Goal: Task Accomplishment & Management: Manage account settings

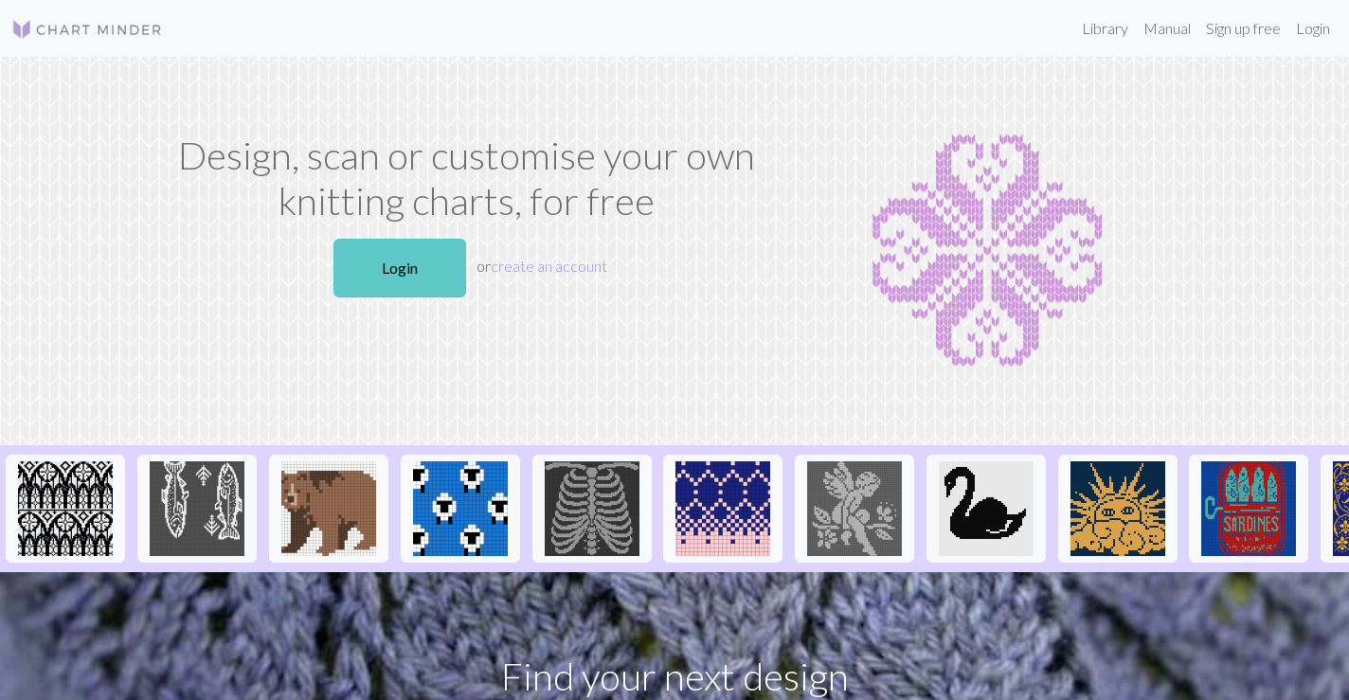
click at [360, 261] on link "Login" at bounding box center [400, 268] width 133 height 59
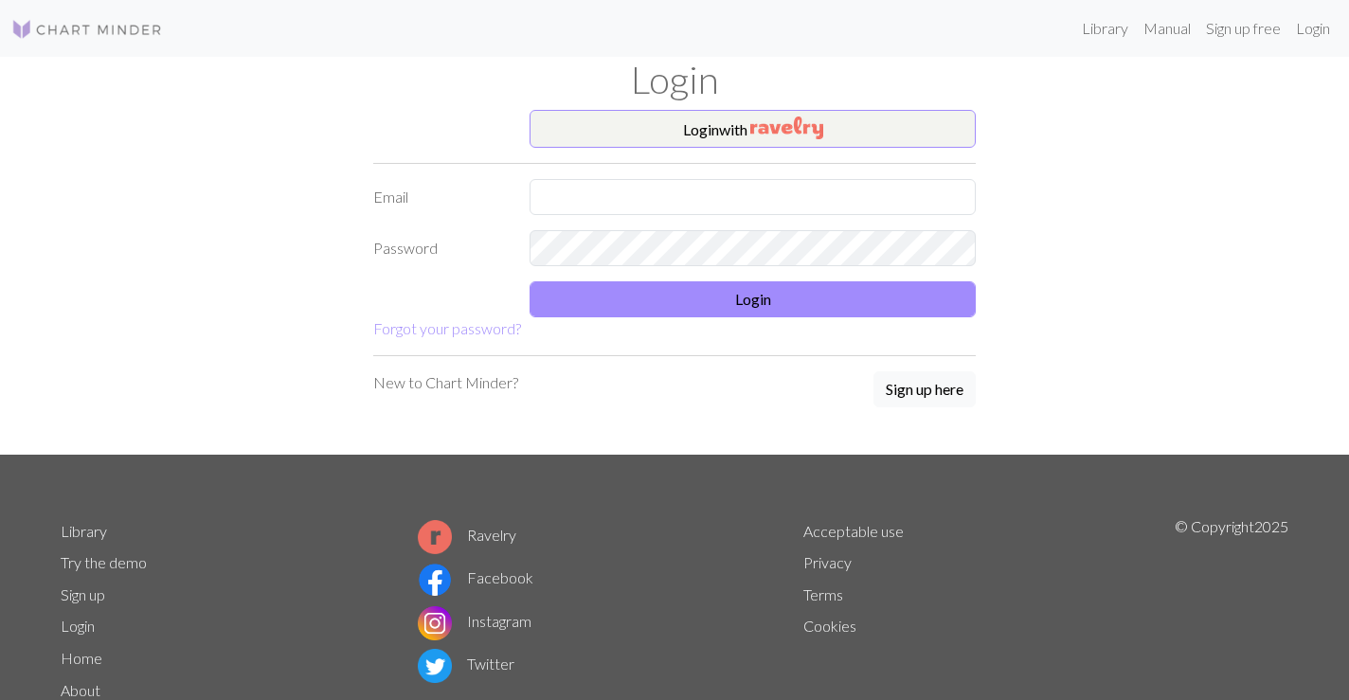
click at [360, 261] on div "Login with Email Password Login Forgot your password? New to Chart Minder? Sign…" at bounding box center [674, 282] width 1251 height 345
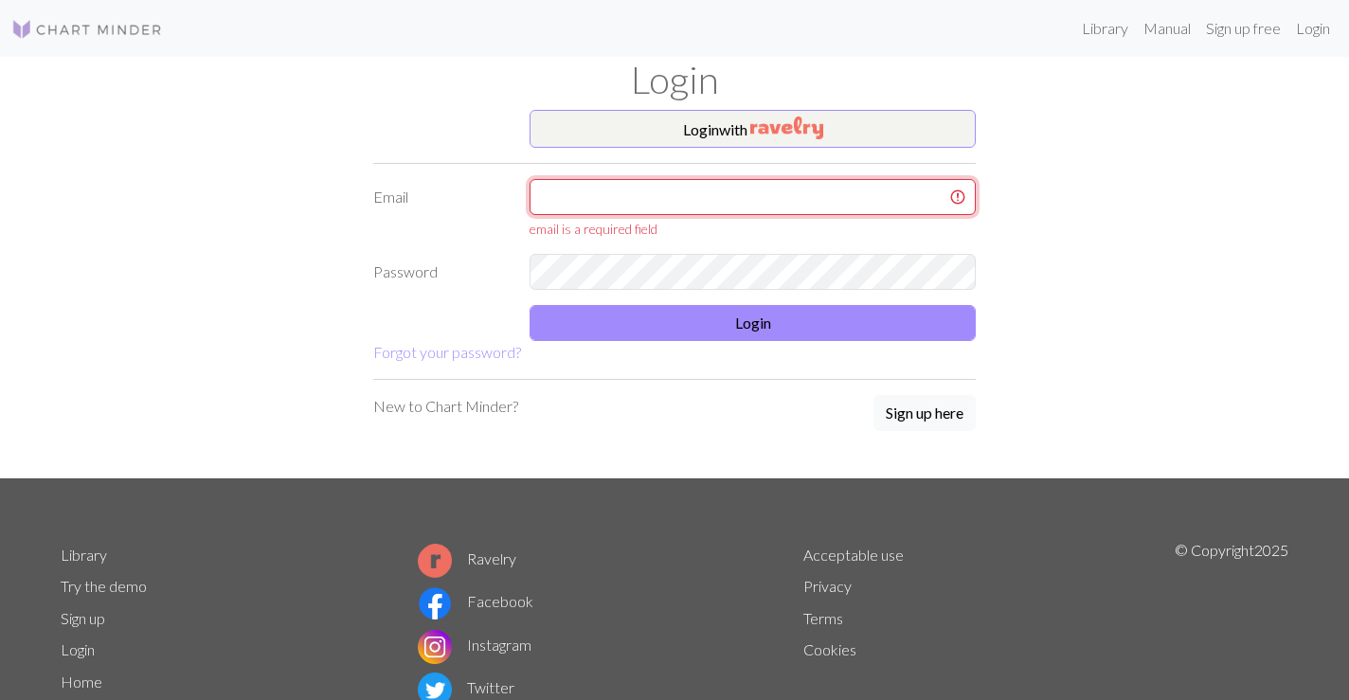
click at [589, 190] on input "text" at bounding box center [753, 197] width 446 height 36
type input "[PERSON_NAME][EMAIL_ADDRESS][DOMAIN_NAME]"
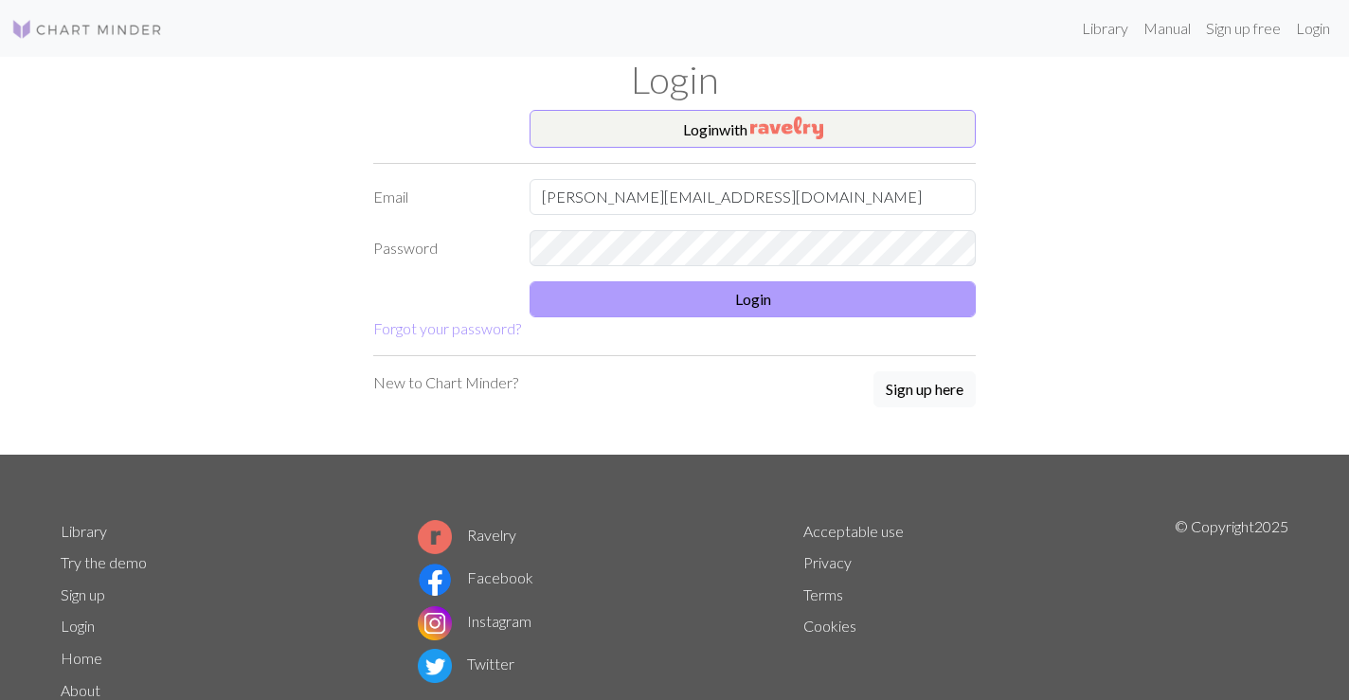
click at [663, 296] on button "Login" at bounding box center [753, 299] width 446 height 36
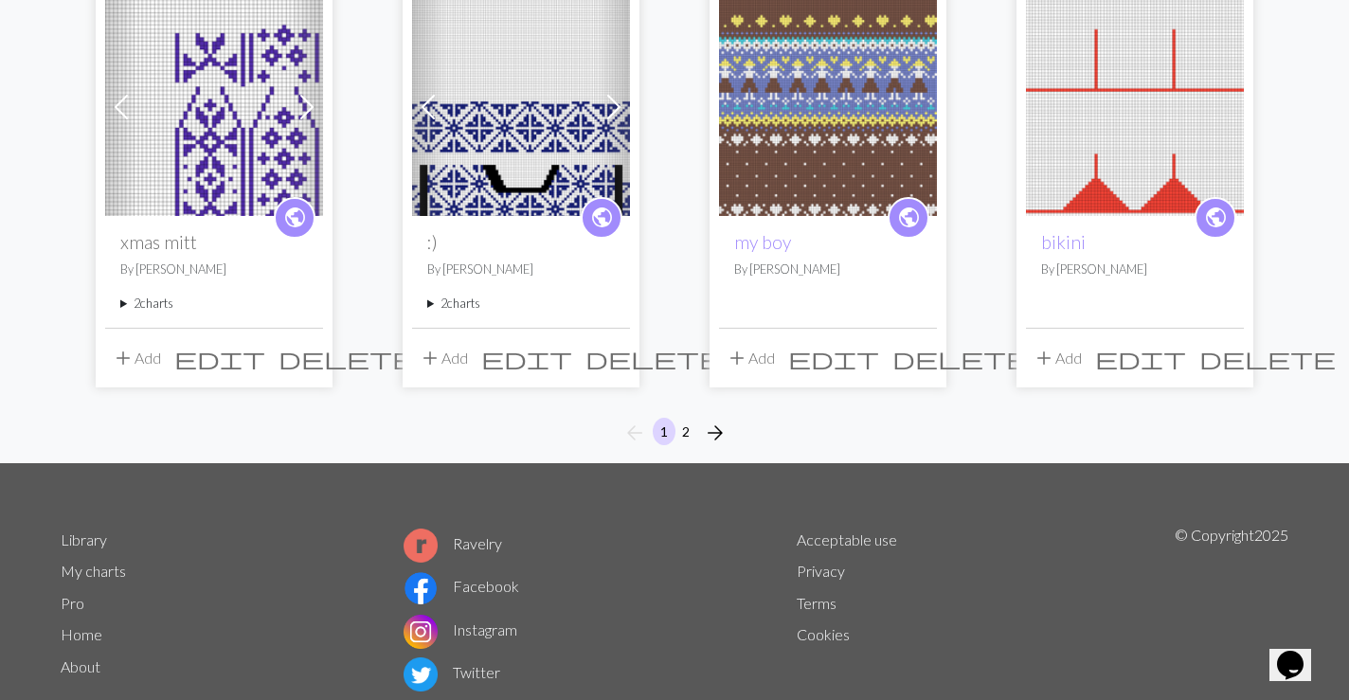
scroll to position [1552, 0]
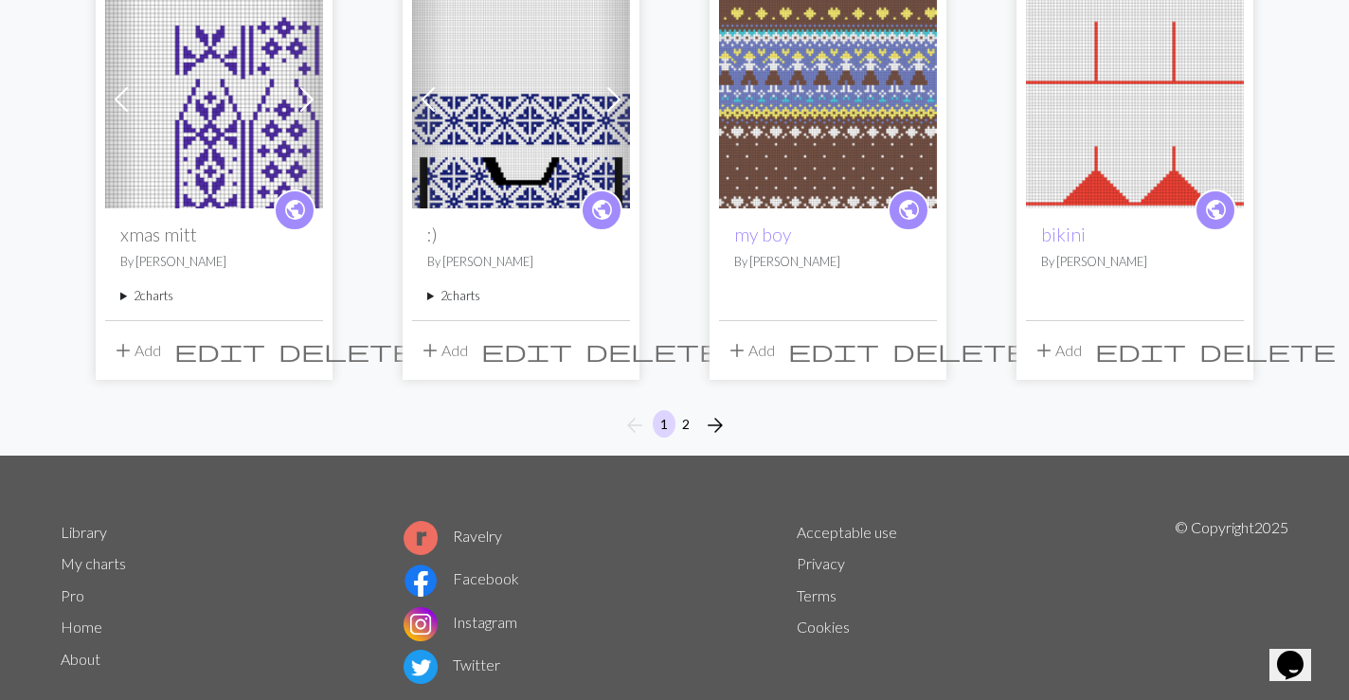
click at [686, 423] on button "2" at bounding box center [686, 423] width 23 height 27
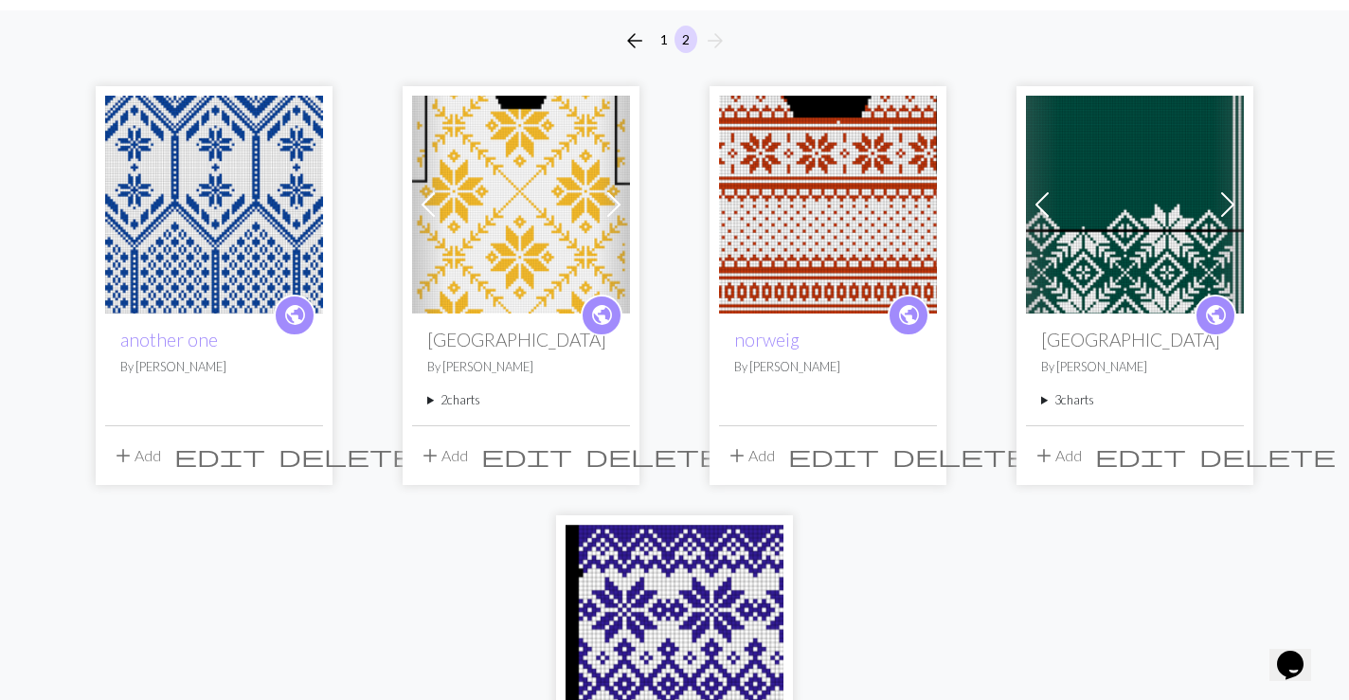
scroll to position [156, 0]
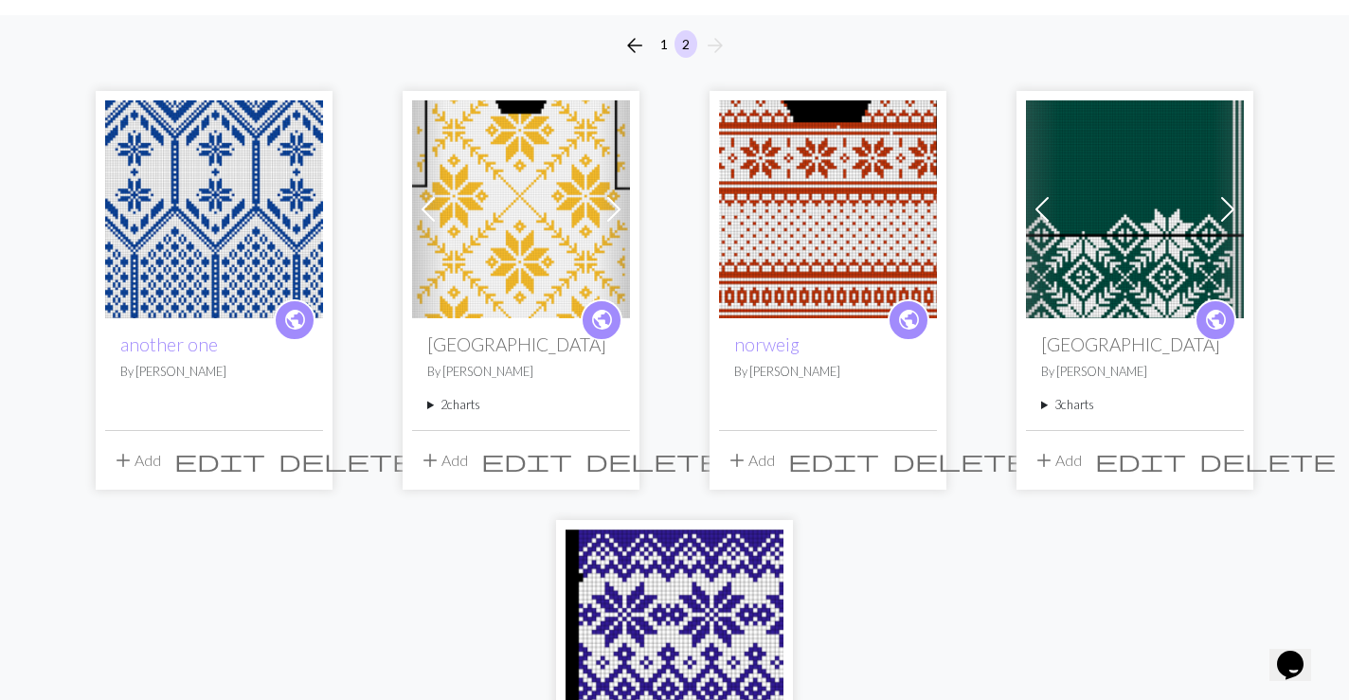
click at [663, 45] on button "1" at bounding box center [664, 43] width 23 height 27
